Goal: Task Accomplishment & Management: Use online tool/utility

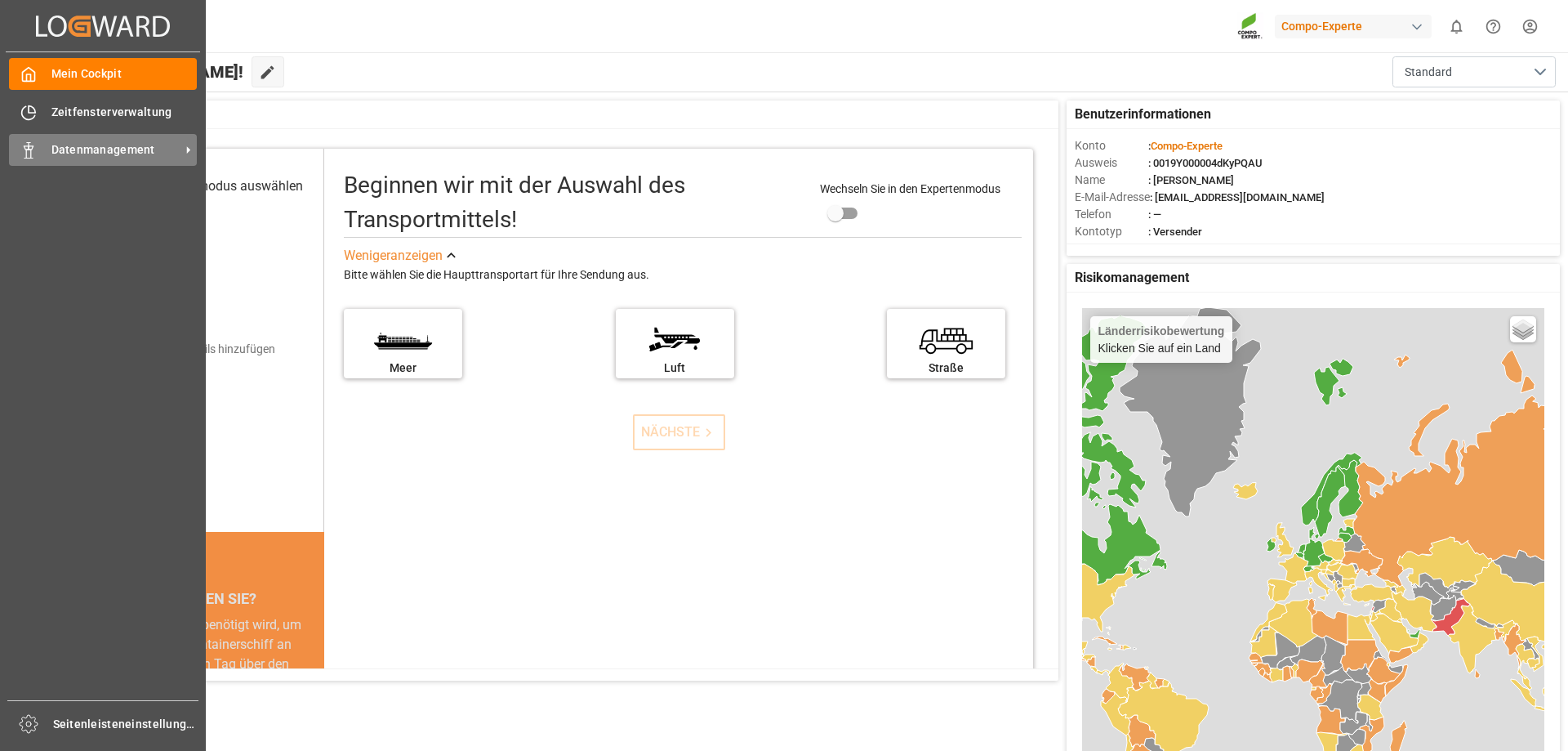
click at [45, 156] on div "Datenmanagement Datenmanagement" at bounding box center [102, 149] width 188 height 32
click at [18, 155] on div at bounding box center [22, 150] width 27 height 17
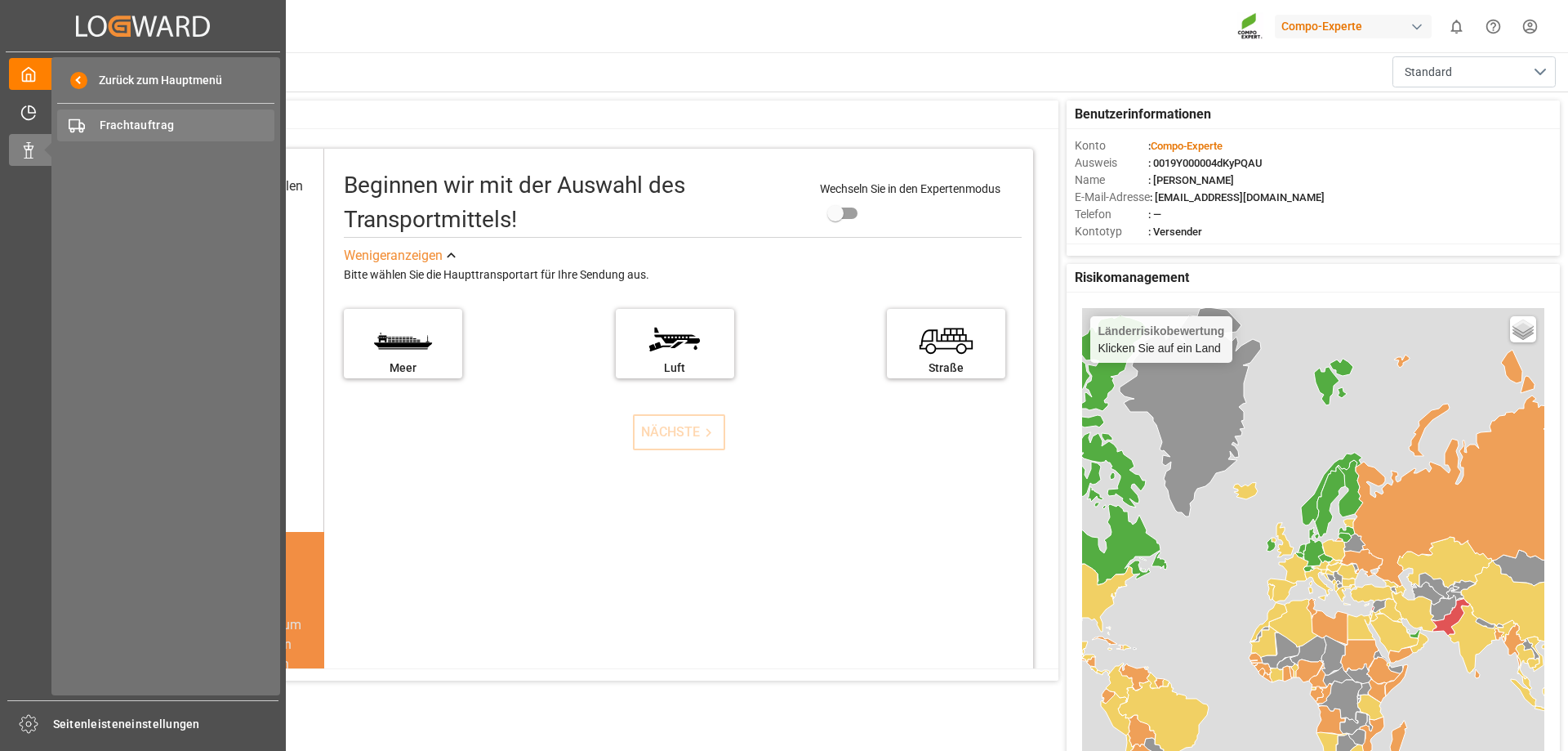
click at [129, 126] on font "Frachtauftrag" at bounding box center [137, 124] width 75 height 13
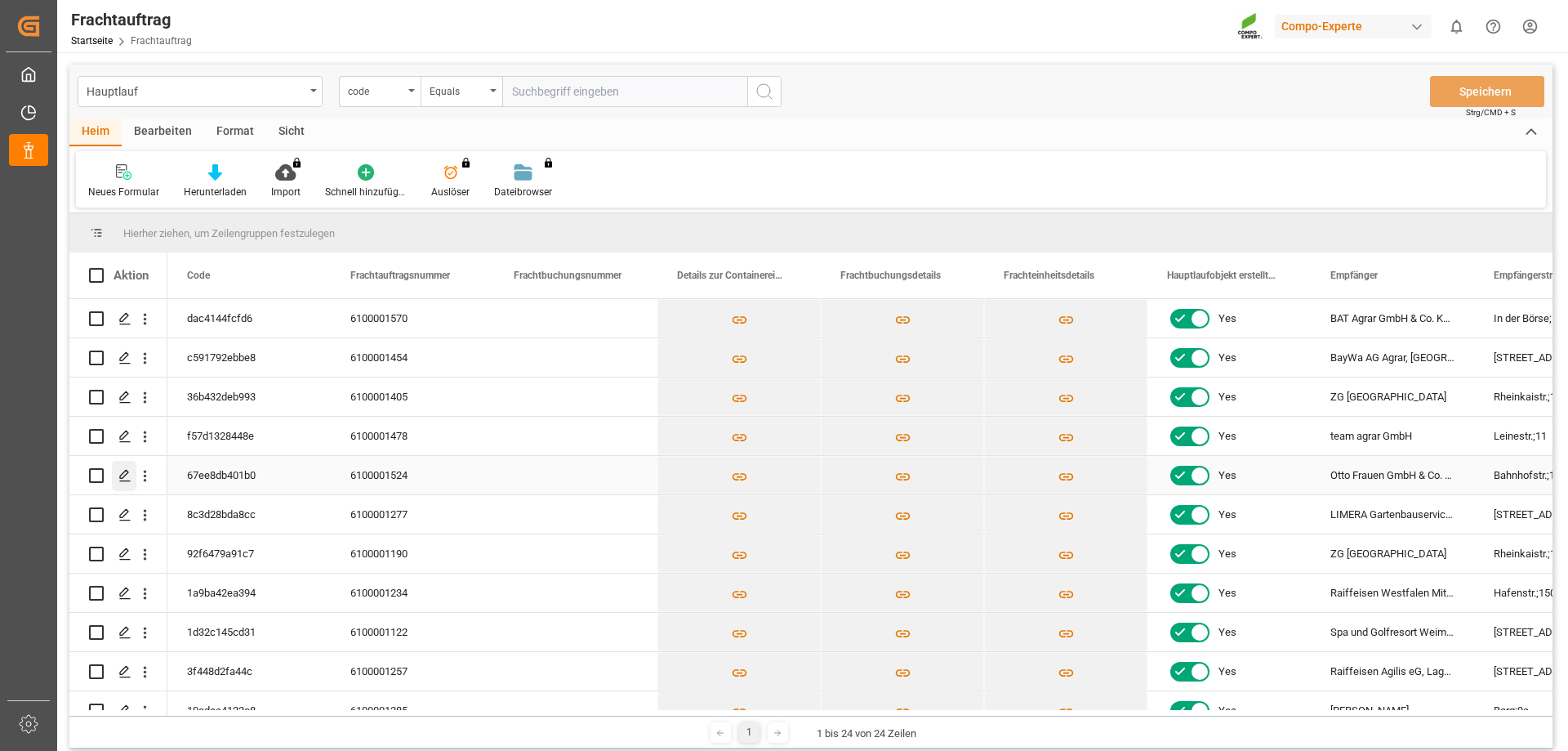
click at [118, 478] on icon "Drücken Sie die LEERTASTE, um diese Zeile auszuwählen." at bounding box center [124, 475] width 13 height 13
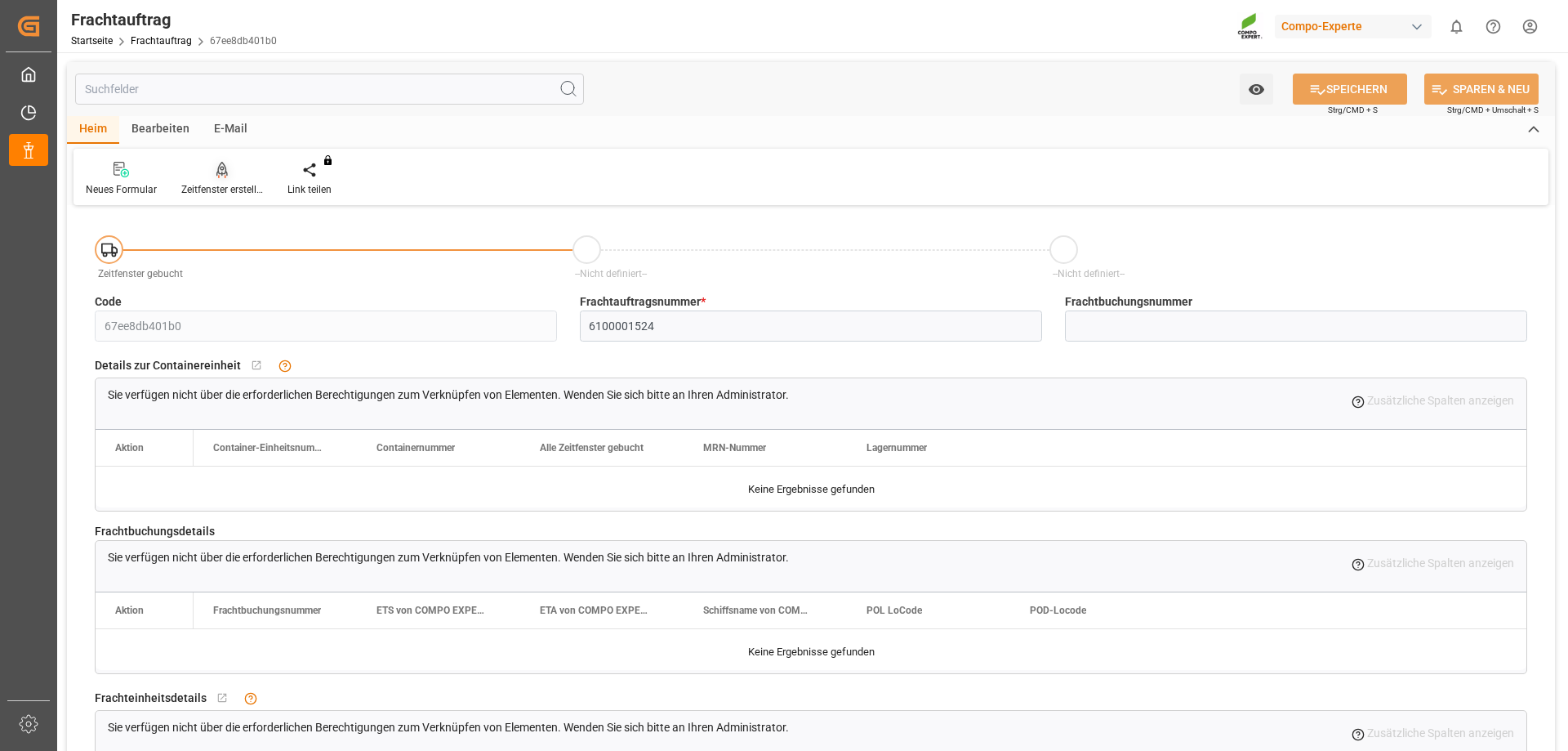
click at [218, 181] on div "Zeitfenster erstellen" at bounding box center [222, 179] width 106 height 36
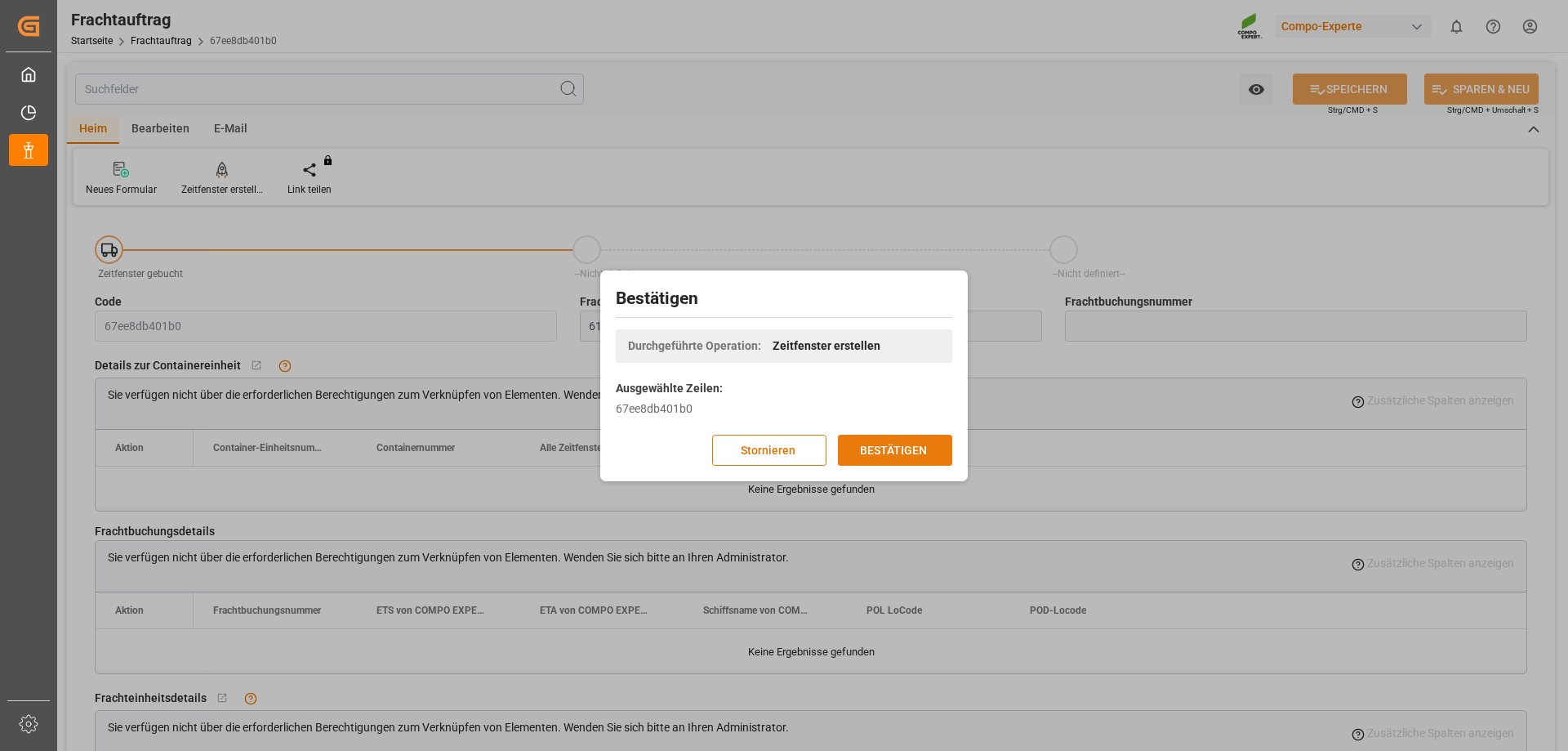
click at [906, 454] on font "BESTÄTIGEN" at bounding box center [894, 449] width 67 height 13
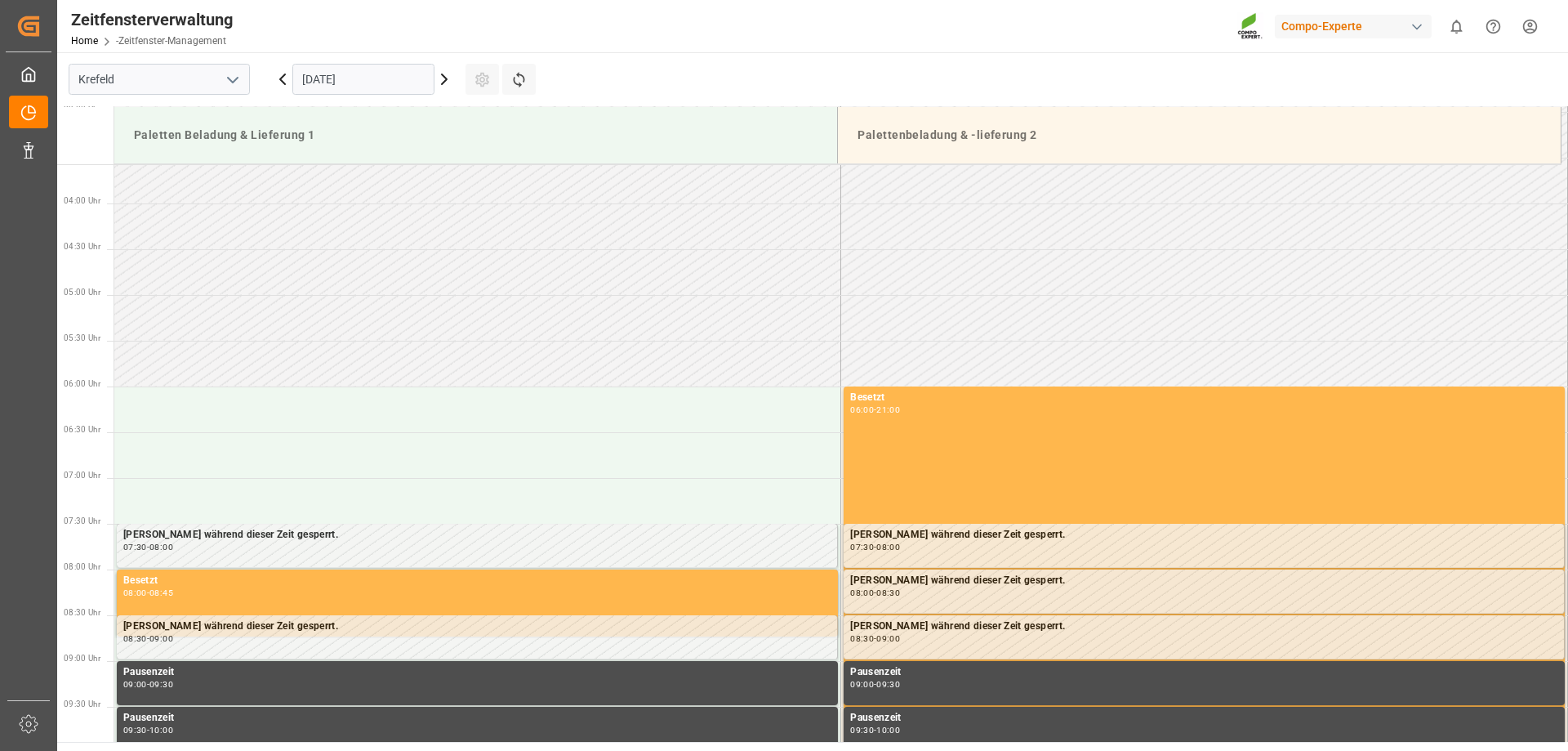
scroll to position [654, 0]
